Goal: Task Accomplishment & Management: Manage account settings

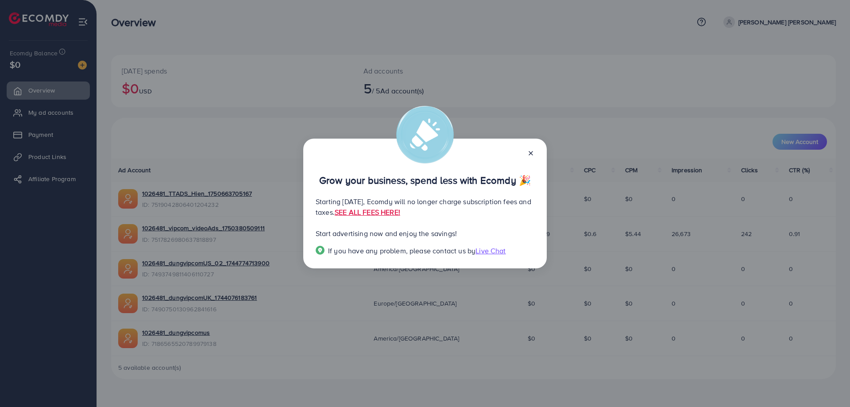
click at [531, 152] on line at bounding box center [531, 153] width 4 height 4
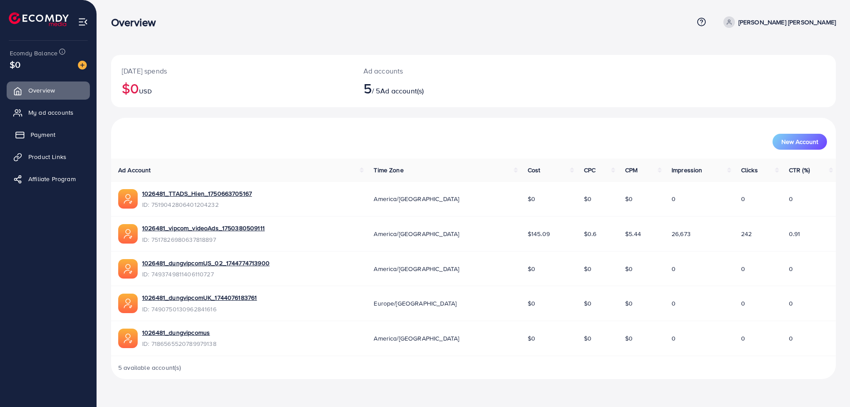
click at [46, 137] on span "Payment" at bounding box center [43, 134] width 25 height 9
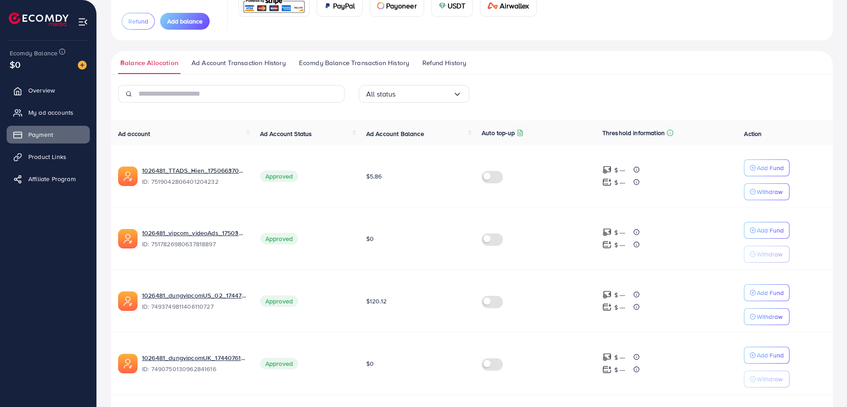
scroll to position [176, 0]
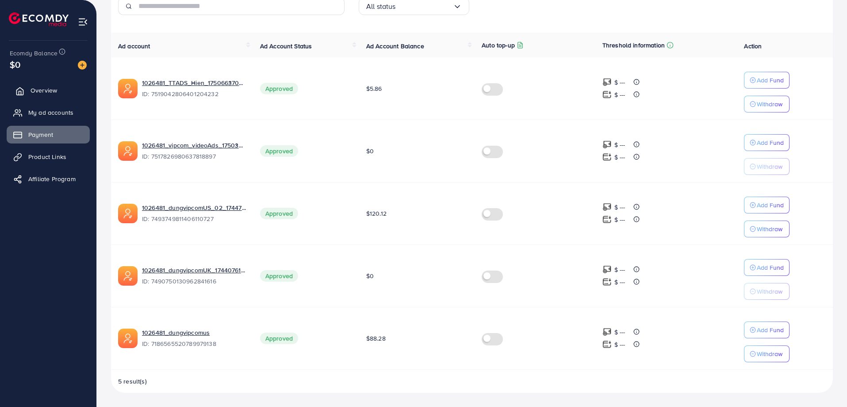
click at [53, 89] on span "Overview" at bounding box center [44, 90] width 27 height 9
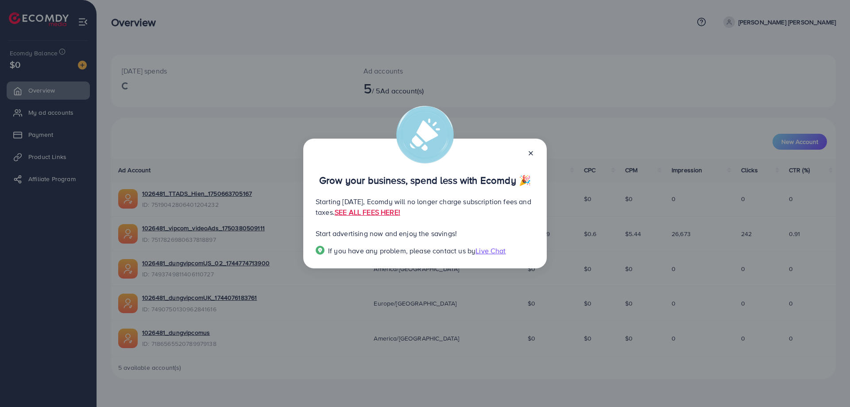
click at [531, 154] on line at bounding box center [531, 153] width 4 height 4
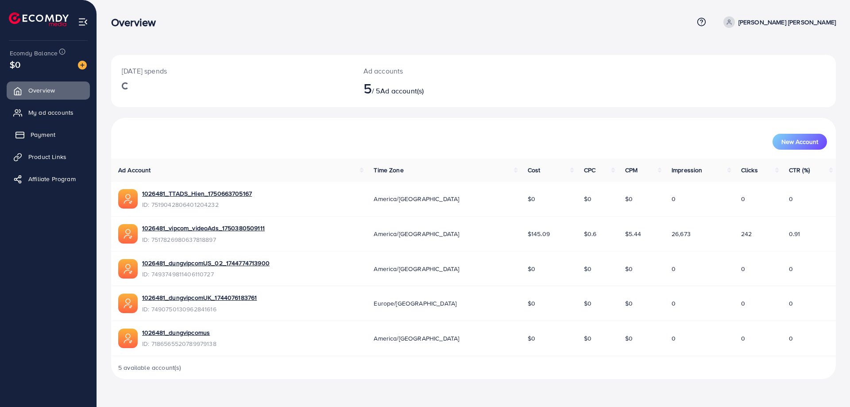
click at [43, 134] on span "Payment" at bounding box center [43, 134] width 25 height 9
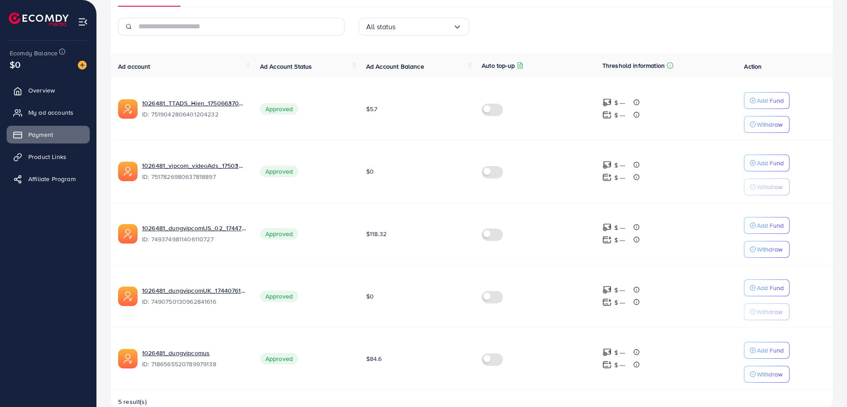
scroll to position [176, 0]
